Goal: Information Seeking & Learning: Learn about a topic

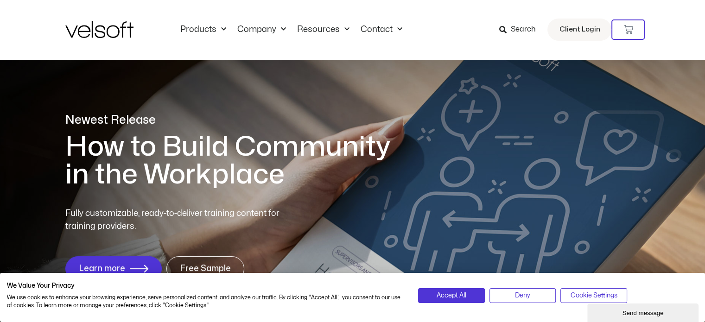
scroll to position [46, 0]
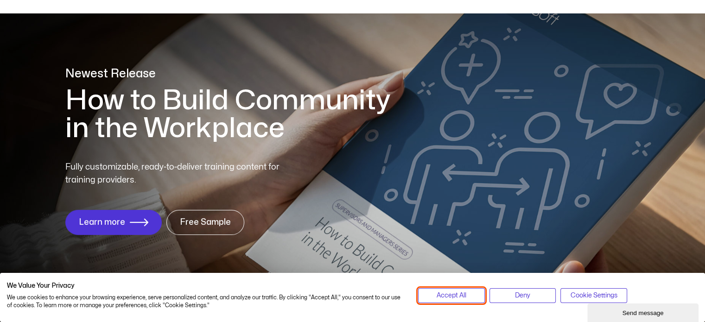
click at [446, 292] on span "Accept All" at bounding box center [451, 295] width 30 height 10
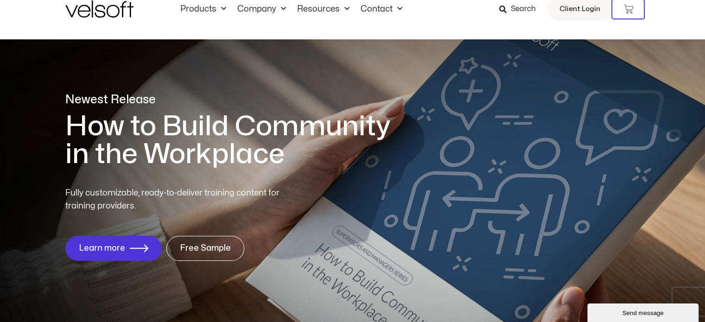
scroll to position [0, 0]
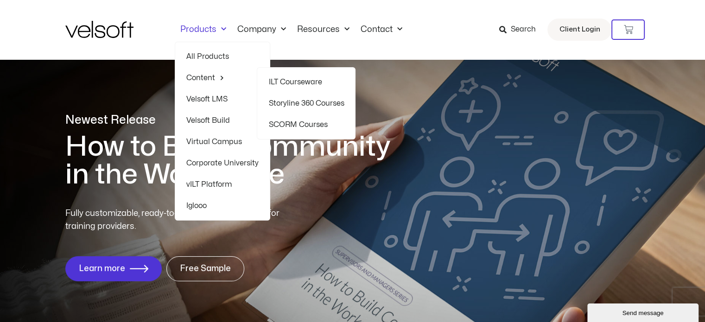
click at [303, 83] on link "ILT Courseware" at bounding box center [306, 81] width 76 height 21
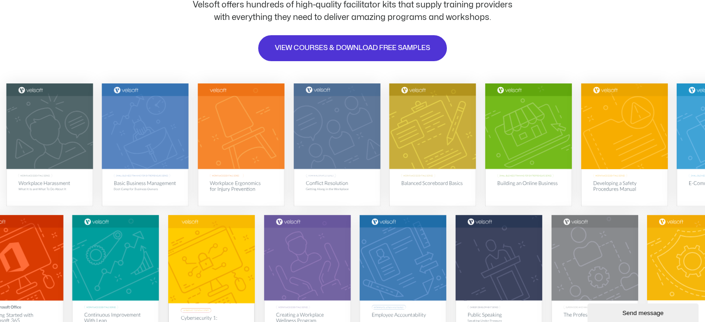
scroll to position [185, 0]
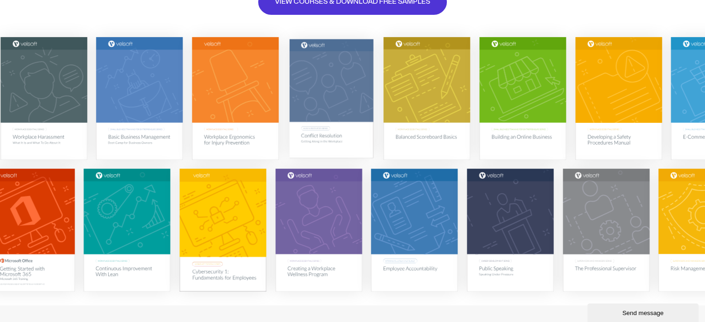
click at [332, 96] on img at bounding box center [331, 97] width 84 height 119
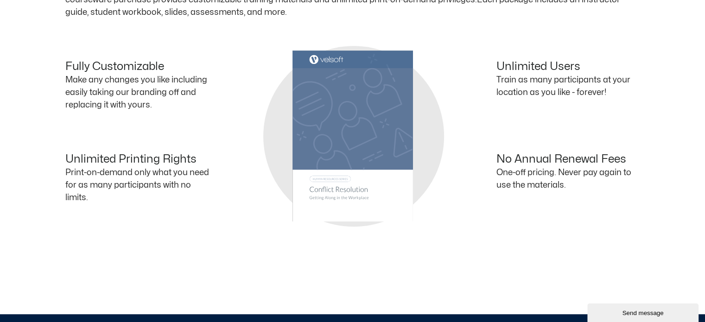
scroll to position [834, 0]
